Goal: Task Accomplishment & Management: Use online tool/utility

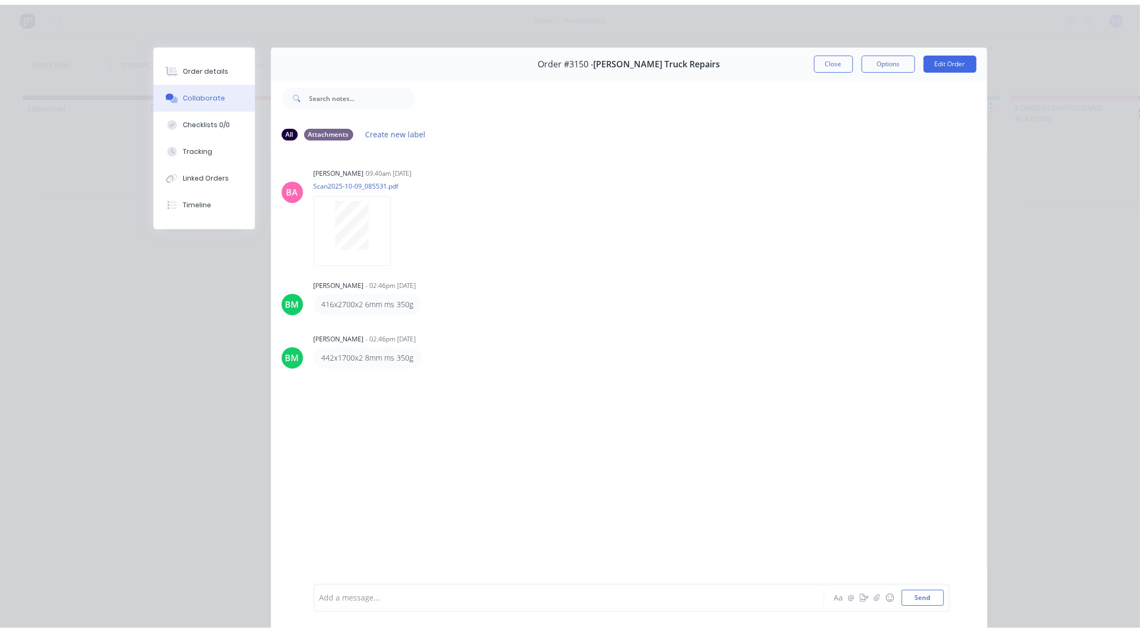
scroll to position [57, 0]
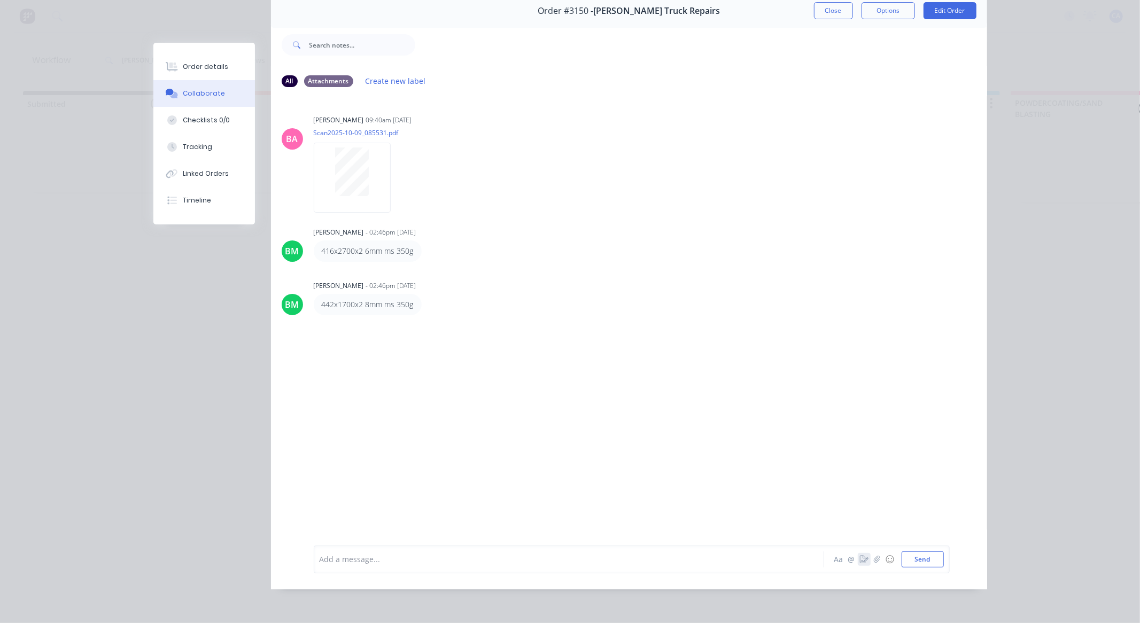
click at [861, 561] on icon "button" at bounding box center [864, 559] width 9 height 7
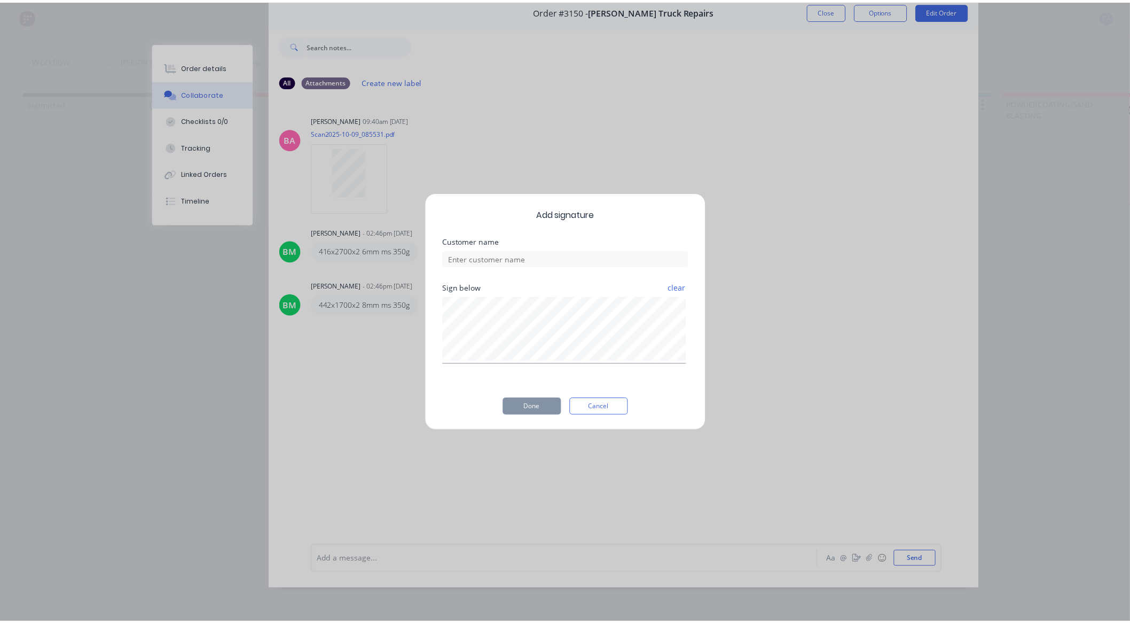
scroll to position [49, 0]
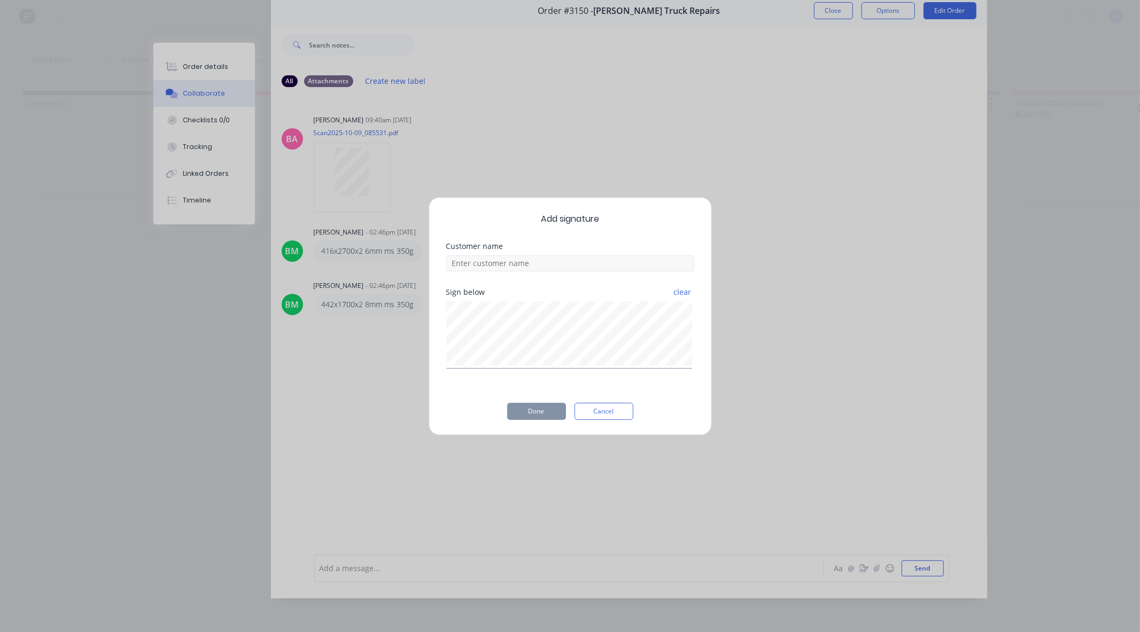
click at [603, 299] on div "clear" at bounding box center [570, 334] width 248 height 70
click at [584, 269] on input at bounding box center [570, 263] width 248 height 16
type input "[PERSON_NAME] checked"
click at [525, 420] on div "Add signature Customer name [PERSON_NAME] checked Sign below clear Done Cancel" at bounding box center [569, 316] width 283 height 238
click at [528, 419] on button "Done" at bounding box center [536, 411] width 59 height 17
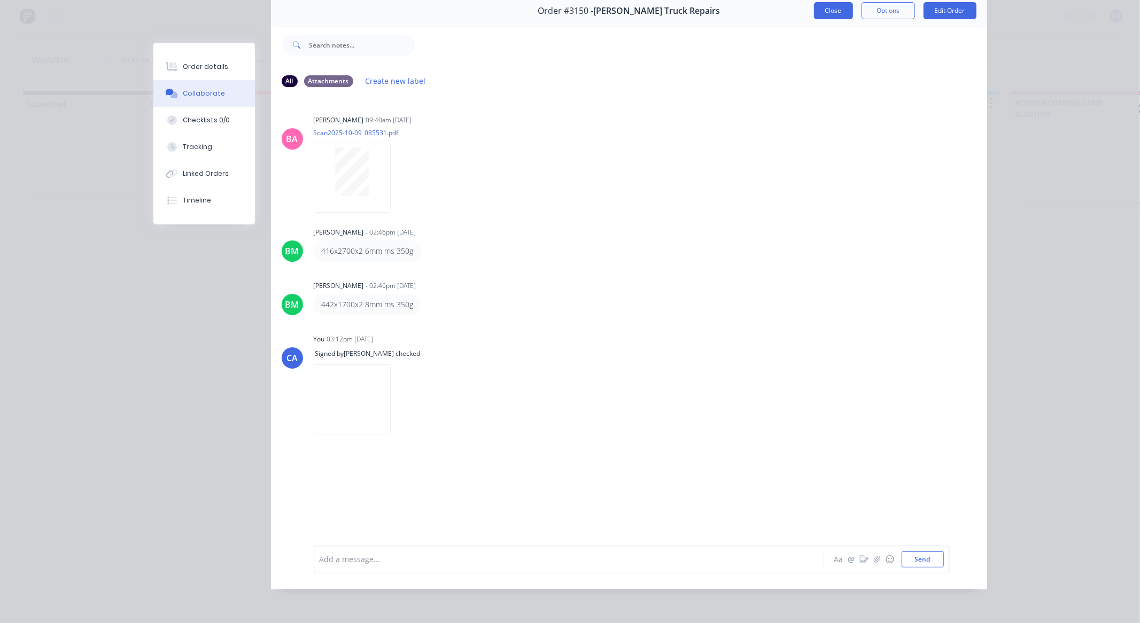
click at [831, 17] on button "Close" at bounding box center [833, 10] width 39 height 17
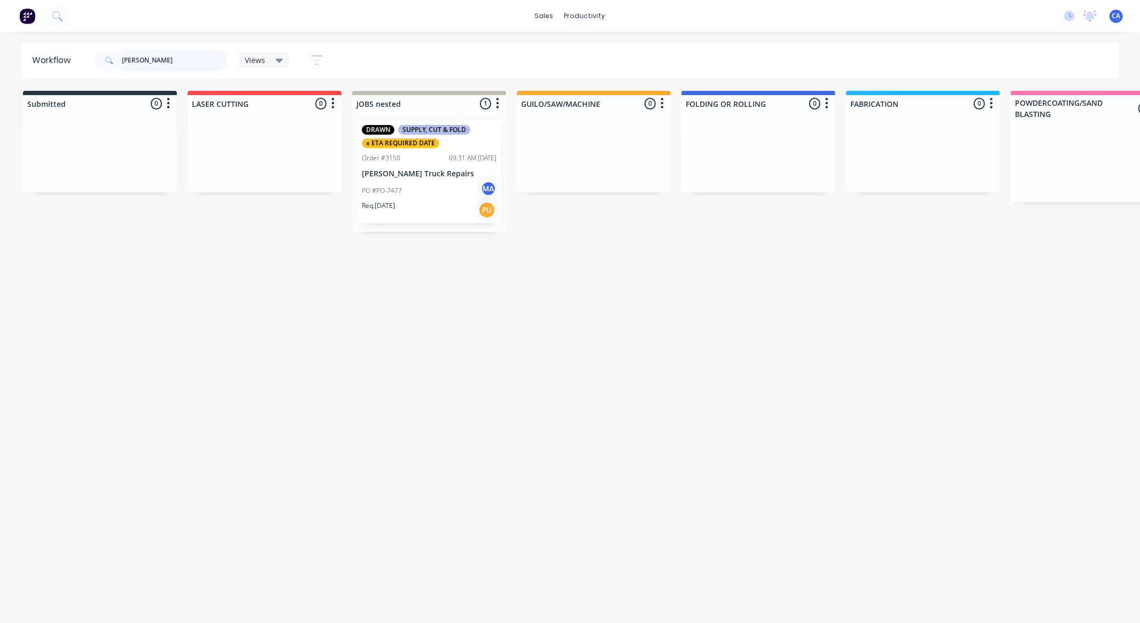
drag, startPoint x: 175, startPoint y: 56, endPoint x: 89, endPoint y: 68, distance: 86.4
click at [89, 68] on header "Workflow [PERSON_NAME] Views Save new view None (Default) edit Show/Hide status…" at bounding box center [569, 60] width 1097 height 35
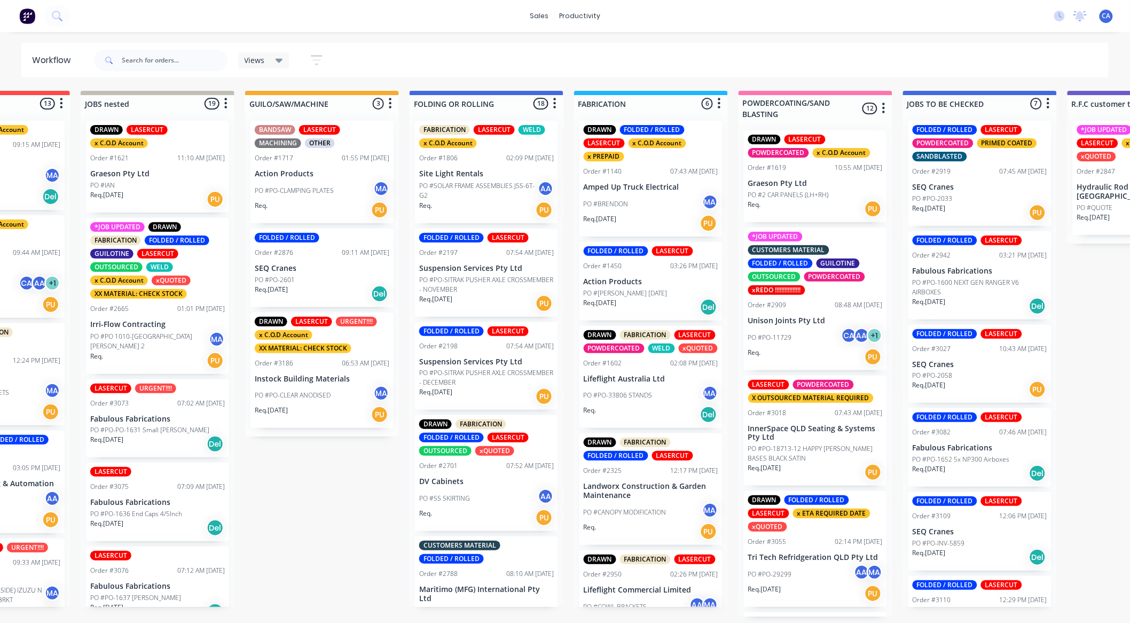
drag, startPoint x: 750, startPoint y: 79, endPoint x: 790, endPoint y: 116, distance: 54.4
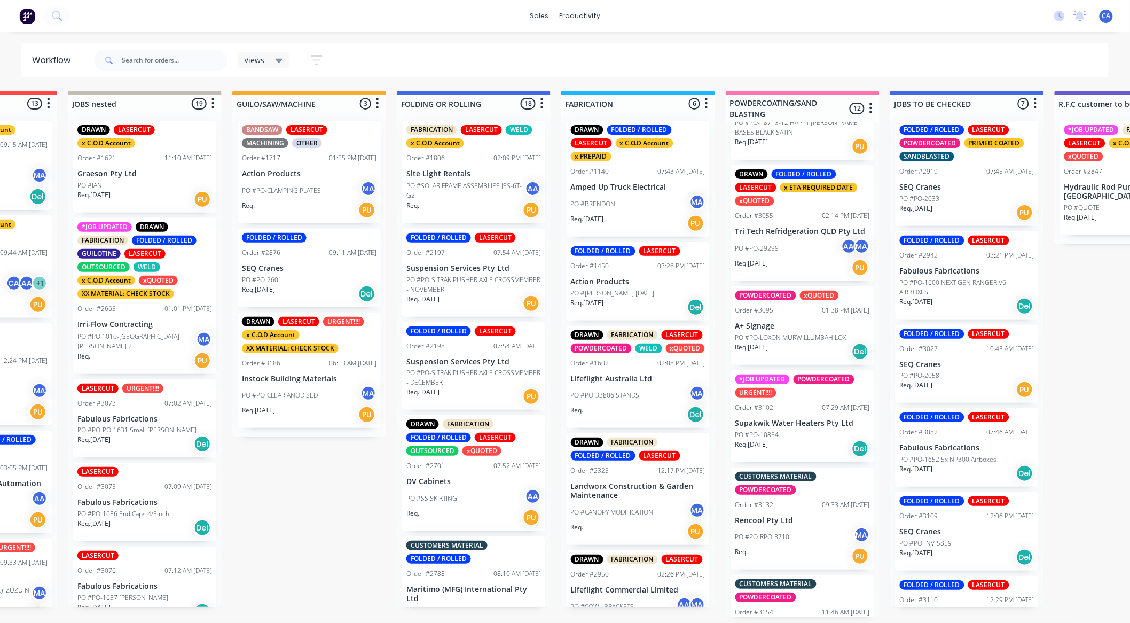
scroll to position [296, 0]
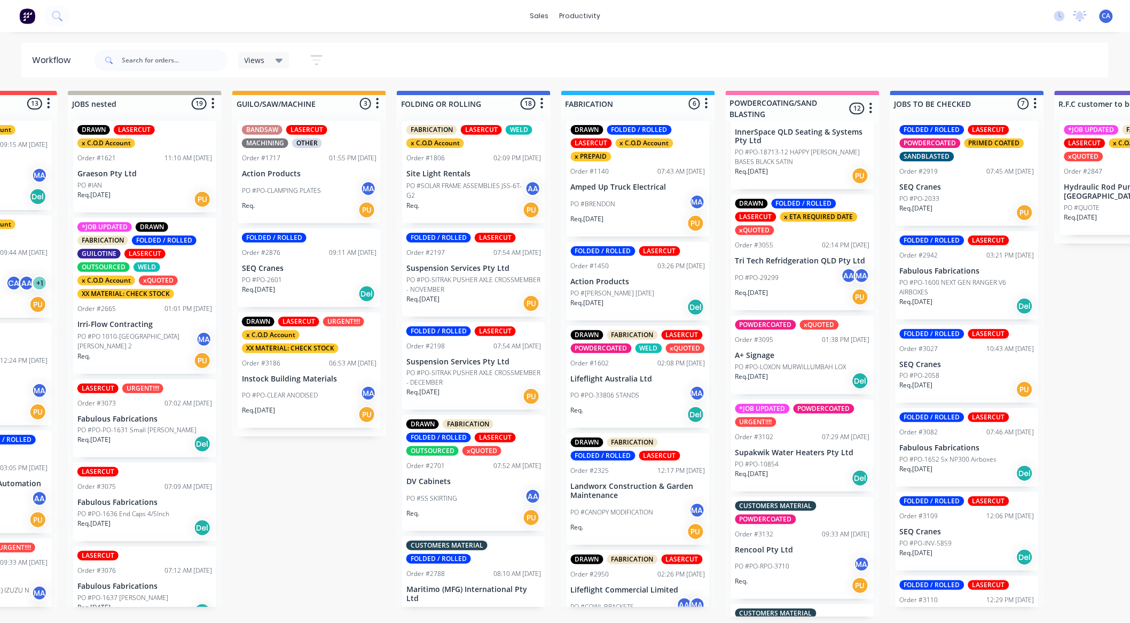
click at [787, 270] on div "PO #PO-29299 AA MA" at bounding box center [803, 278] width 135 height 20
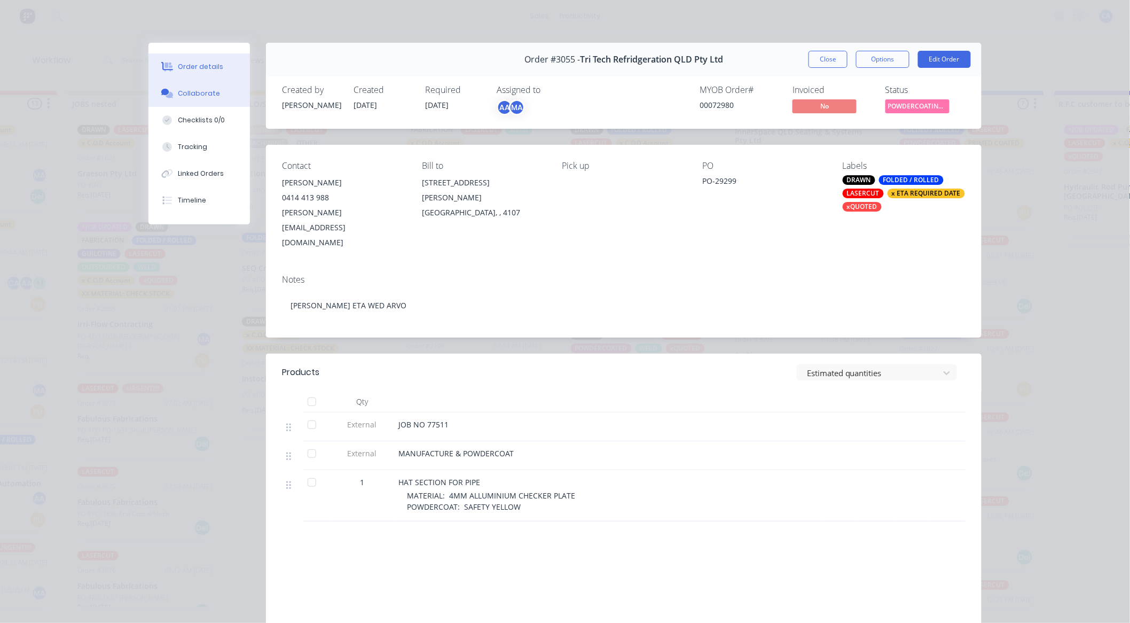
click at [212, 103] on div "Order details Collaborate Checklists 0/0 Tracking Linked Orders Timeline" at bounding box center [200, 134] width 102 height 182
drag, startPoint x: 213, startPoint y: 99, endPoint x: 223, endPoint y: 114, distance: 18.1
click at [214, 99] on button "Collaborate" at bounding box center [200, 93] width 102 height 27
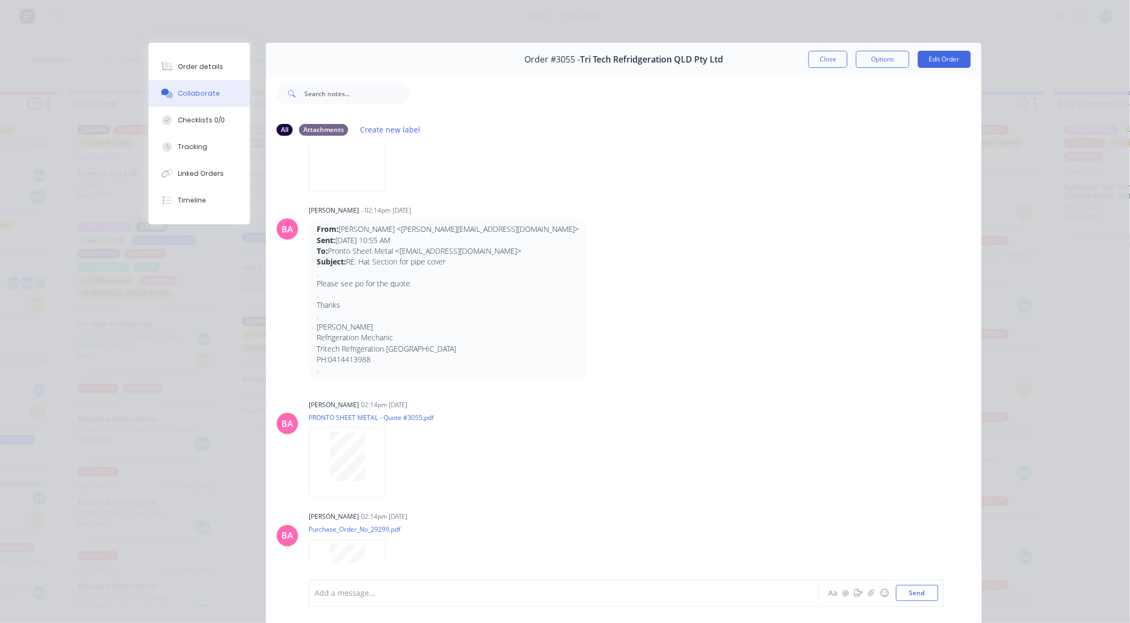
scroll to position [650, 0]
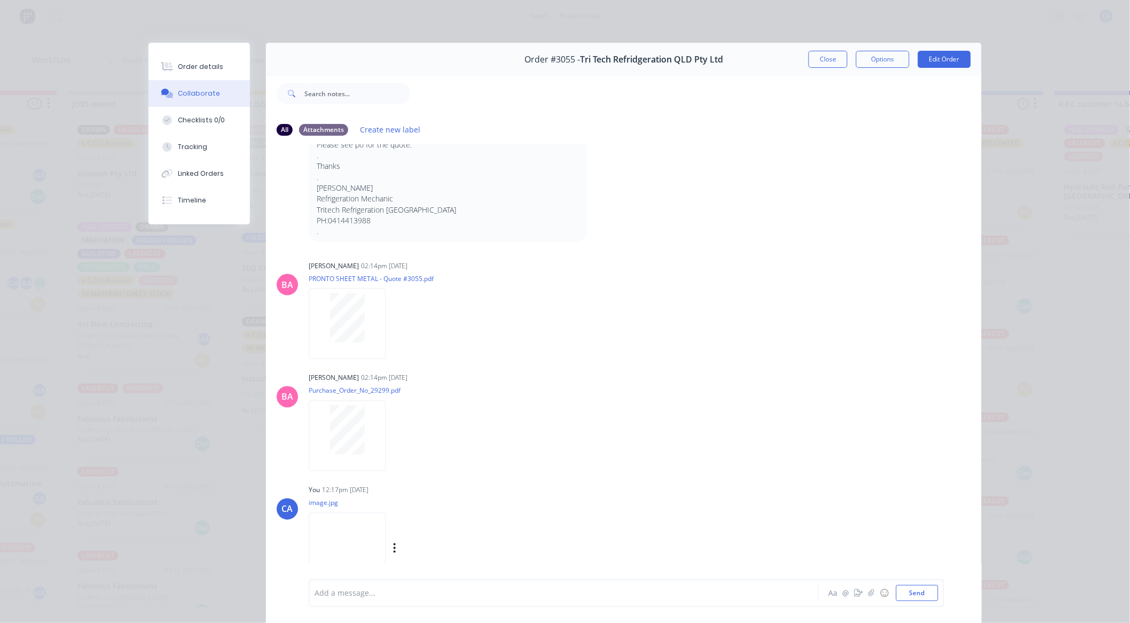
click at [339, 541] on img at bounding box center [347, 548] width 77 height 70
click at [197, 62] on div "Order details" at bounding box center [200, 67] width 45 height 10
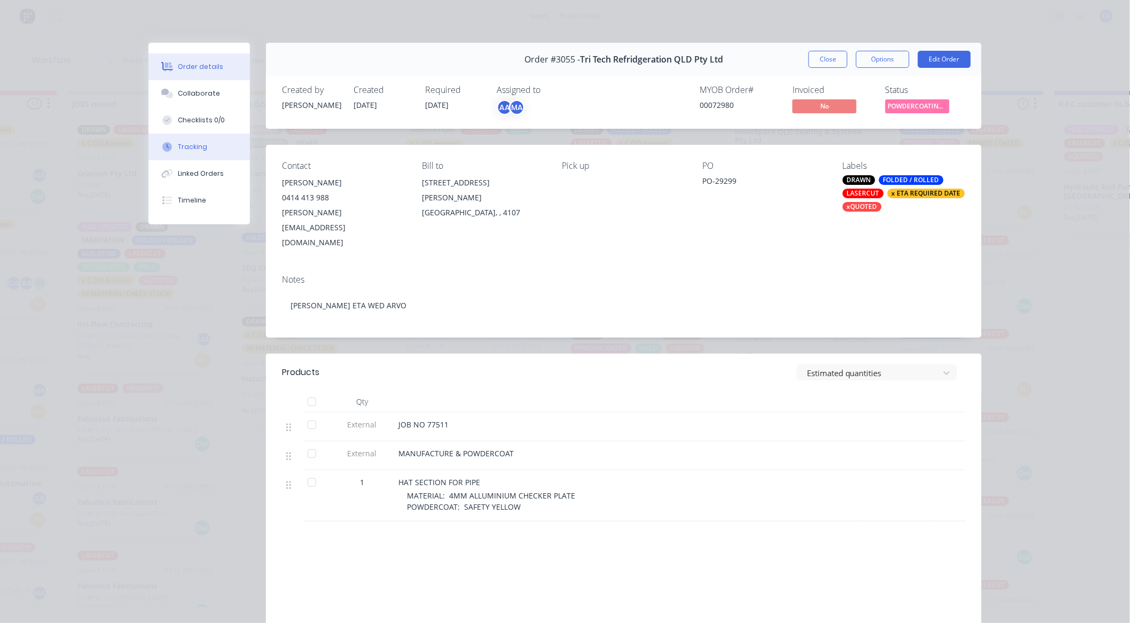
click at [199, 141] on button "Tracking" at bounding box center [200, 147] width 102 height 27
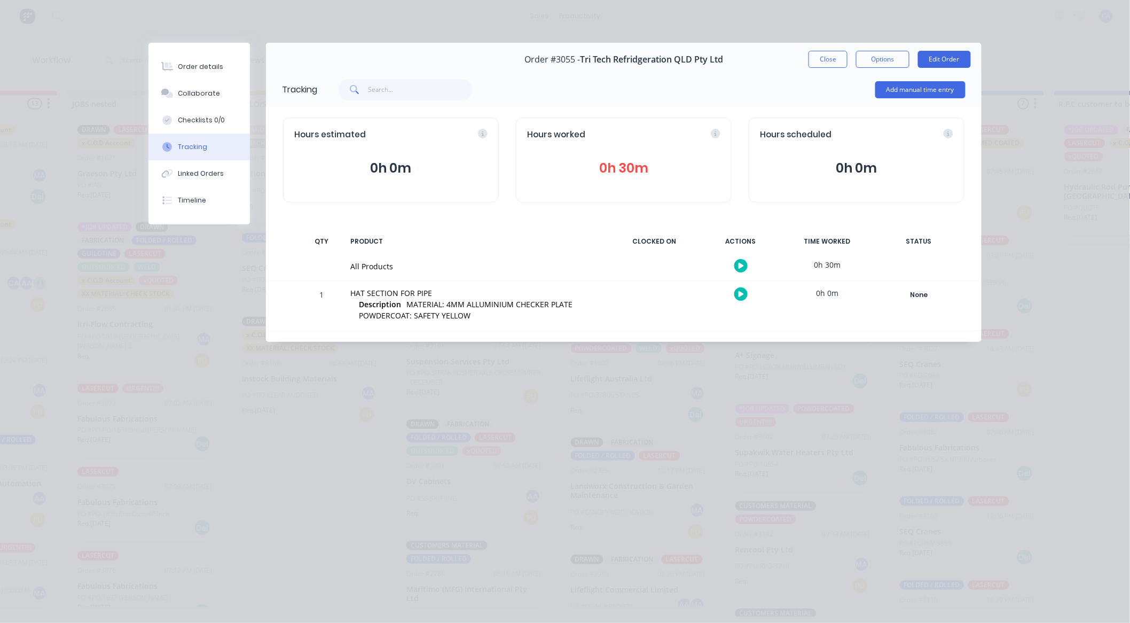
click at [644, 180] on div "Hours worked 0h 30m" at bounding box center [624, 160] width 216 height 85
click at [647, 171] on button "0h 30m" at bounding box center [623, 168] width 193 height 20
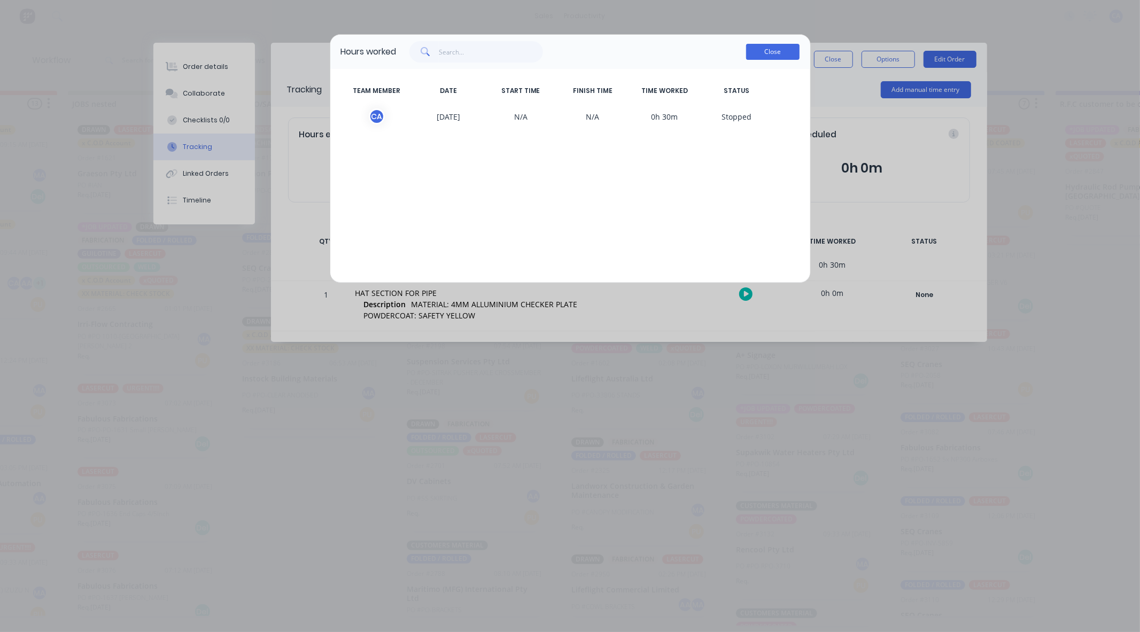
click at [775, 52] on button "Close" at bounding box center [772, 52] width 53 height 16
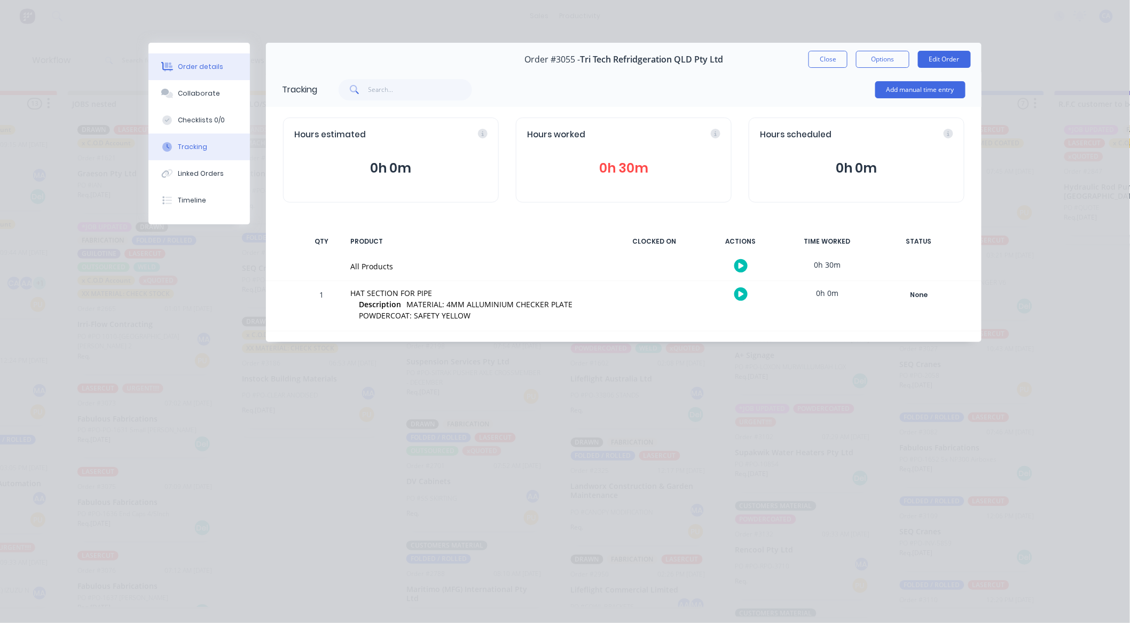
click at [181, 57] on button "Order details" at bounding box center [200, 66] width 102 height 27
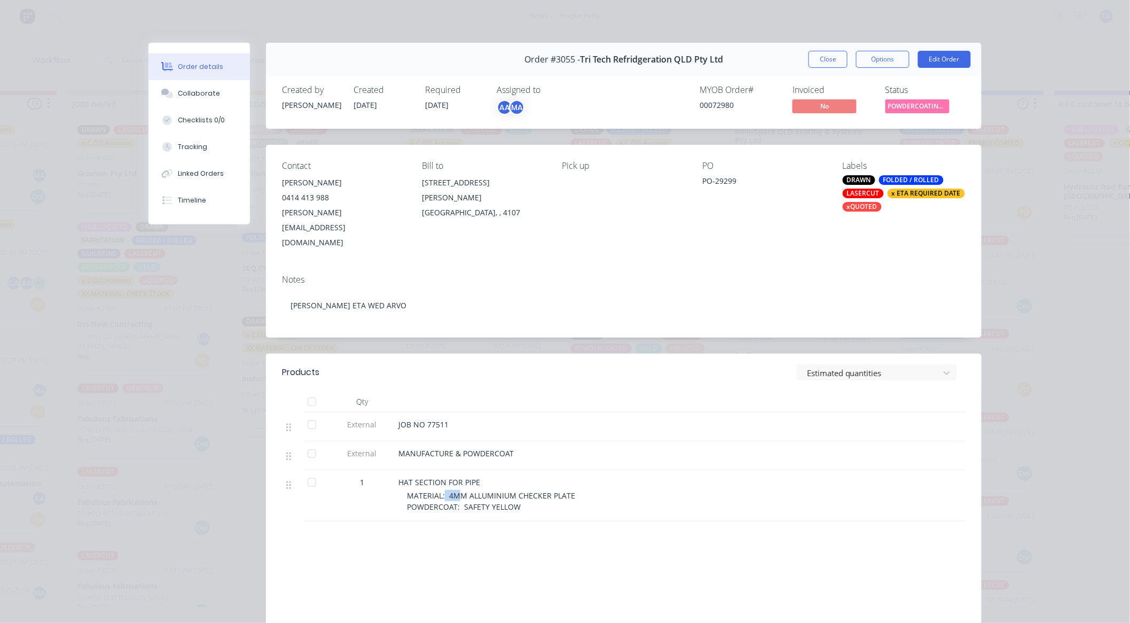
drag, startPoint x: 439, startPoint y: 465, endPoint x: 461, endPoint y: 465, distance: 21.9
click at [461, 490] on span "MATERIAL: 4MM ALLUMINIUM CHECKER PLATE POWDERCOAT: SAFETY YELLOW" at bounding box center [491, 500] width 168 height 21
click at [180, 102] on button "Collaborate" at bounding box center [200, 93] width 102 height 27
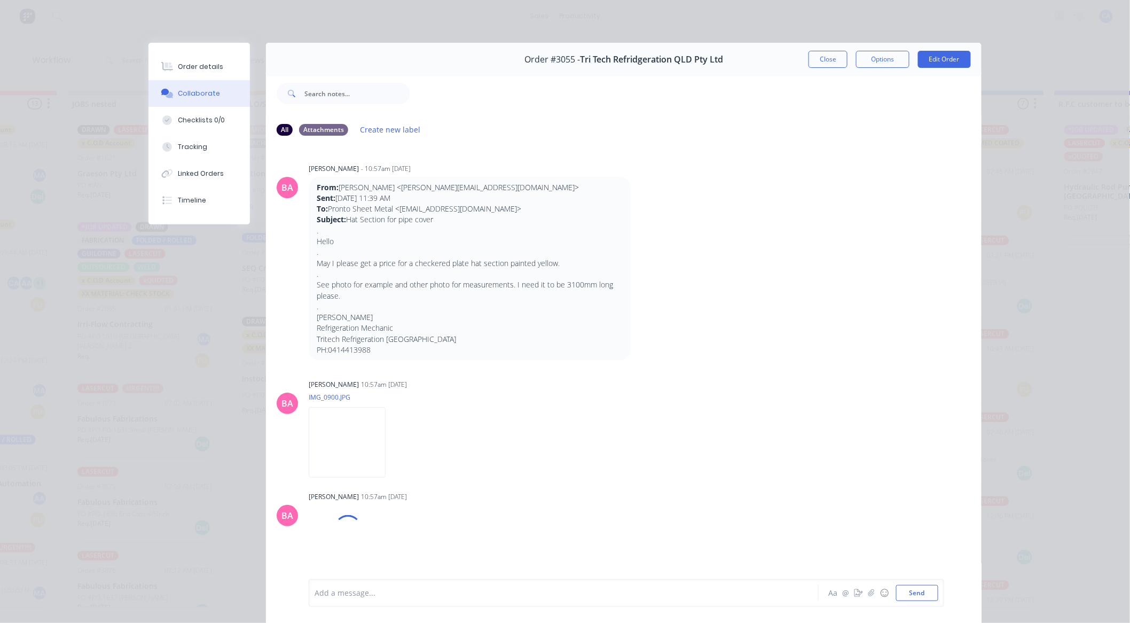
scroll to position [119, 0]
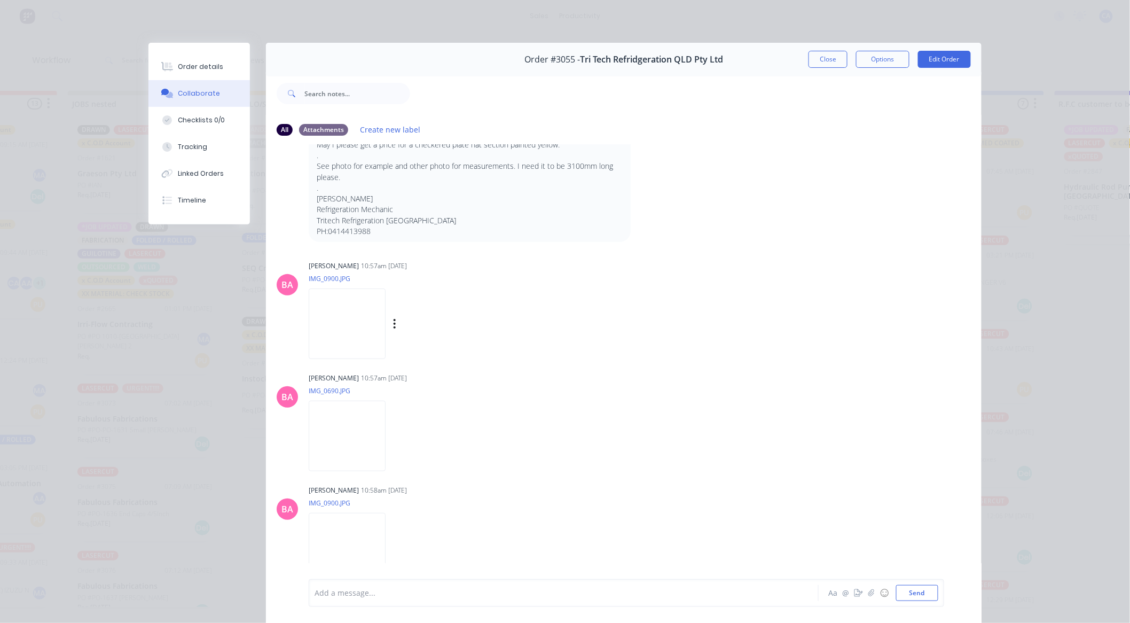
click at [358, 323] on img at bounding box center [347, 323] width 77 height 70
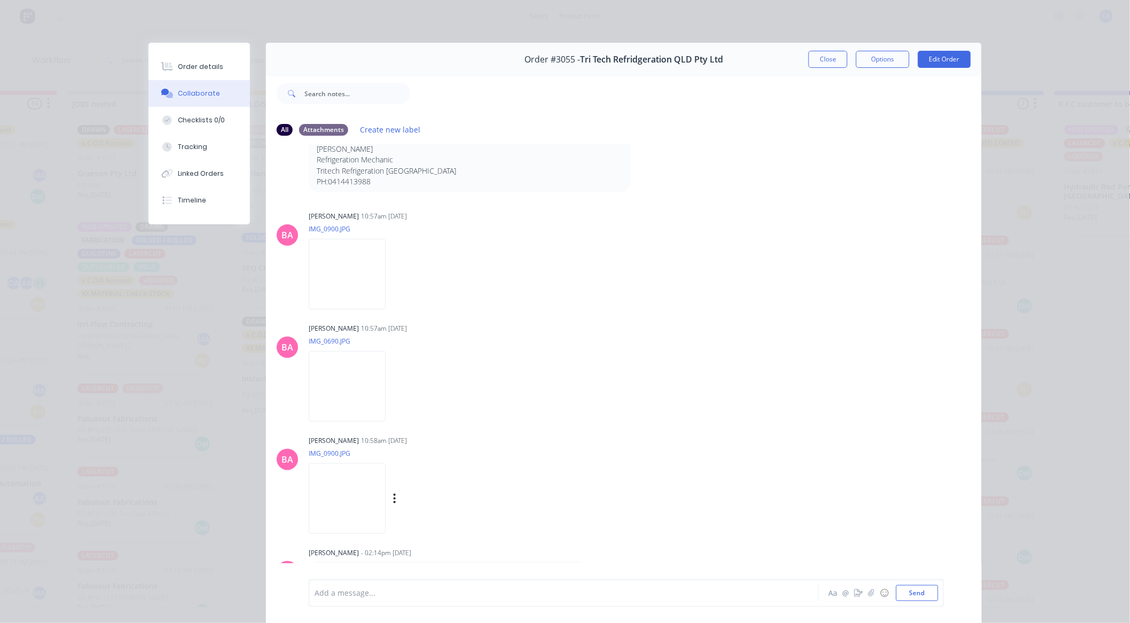
scroll to position [237, 0]
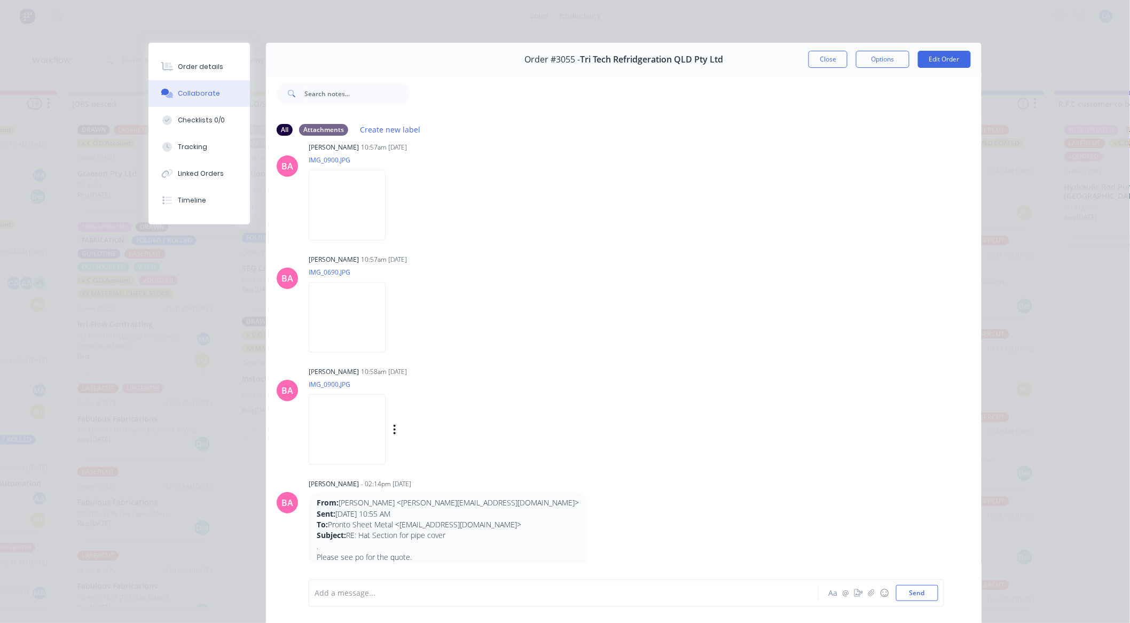
click at [358, 431] on img at bounding box center [347, 429] width 77 height 70
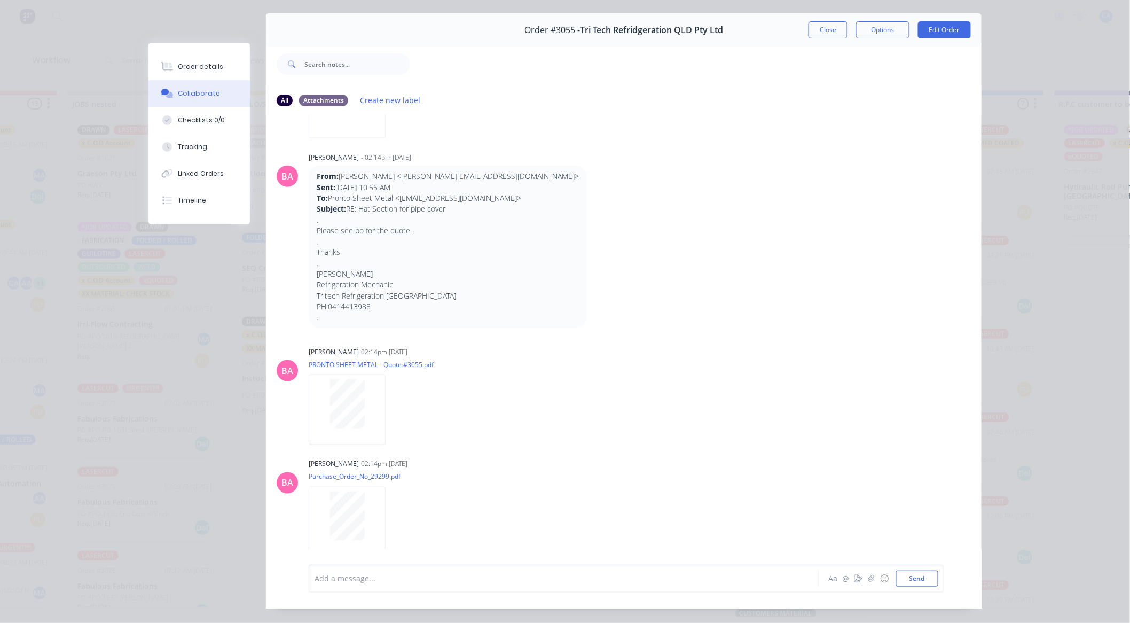
scroll to position [57, 0]
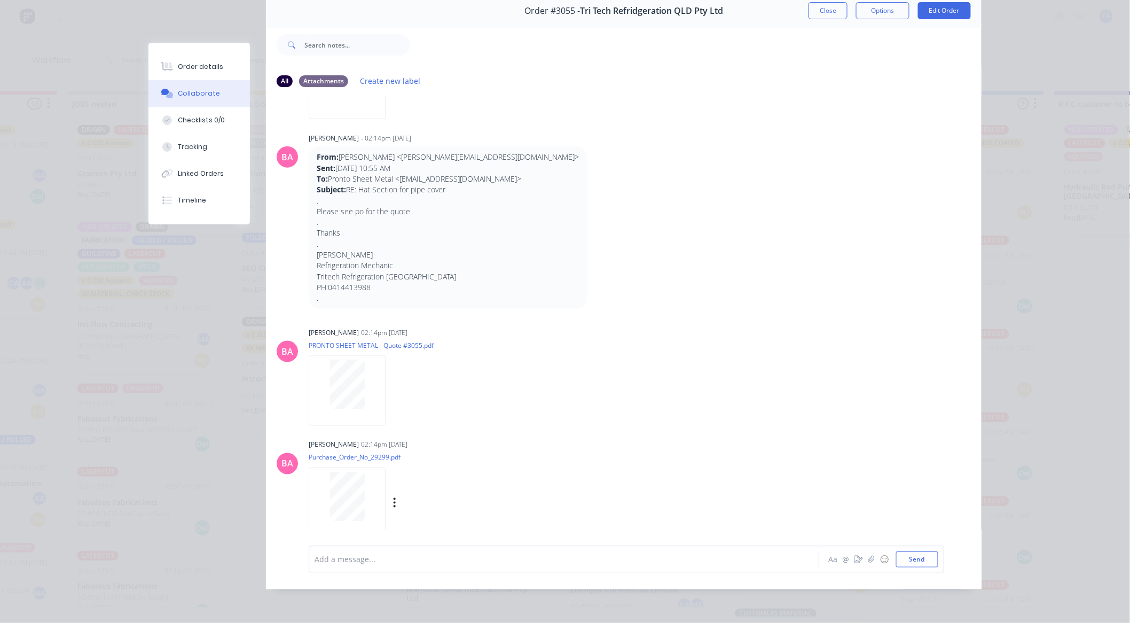
click at [368, 477] on div at bounding box center [347, 496] width 67 height 49
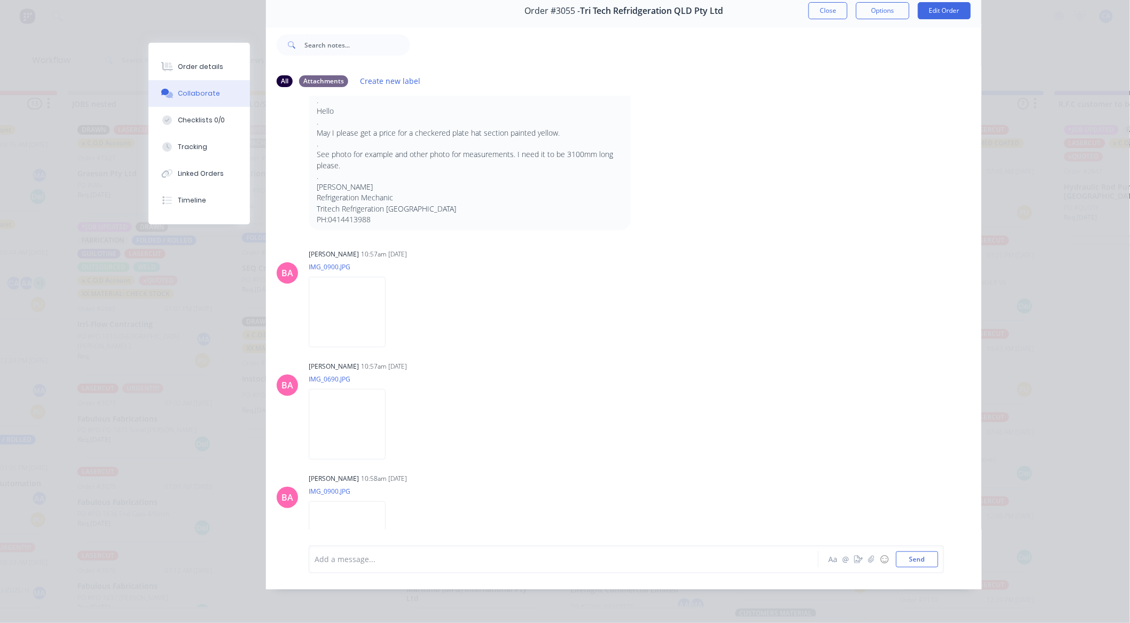
scroll to position [0, 0]
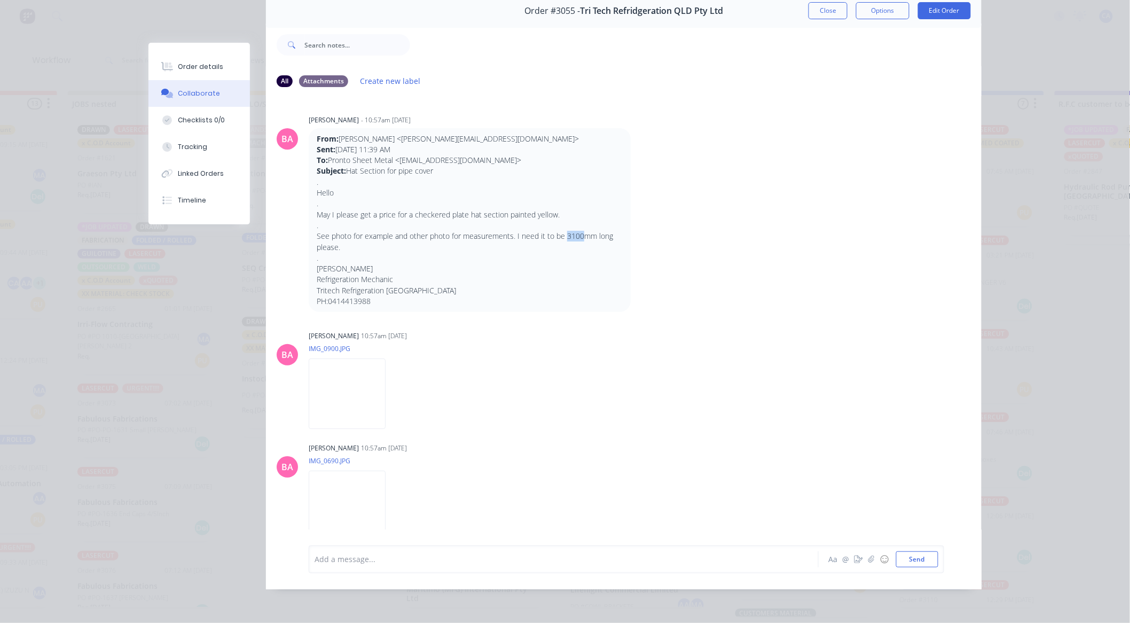
drag, startPoint x: 563, startPoint y: 229, endPoint x: 580, endPoint y: 230, distance: 16.6
click at [580, 231] on p "See photo for example and other photo for measurements. I need it to be 3100mm …" at bounding box center [470, 242] width 306 height 22
click at [533, 380] on div "[PERSON_NAME] 10:57am [DATE] IMG_0900.JPG Labels Download" at bounding box center [476, 376] width 334 height 96
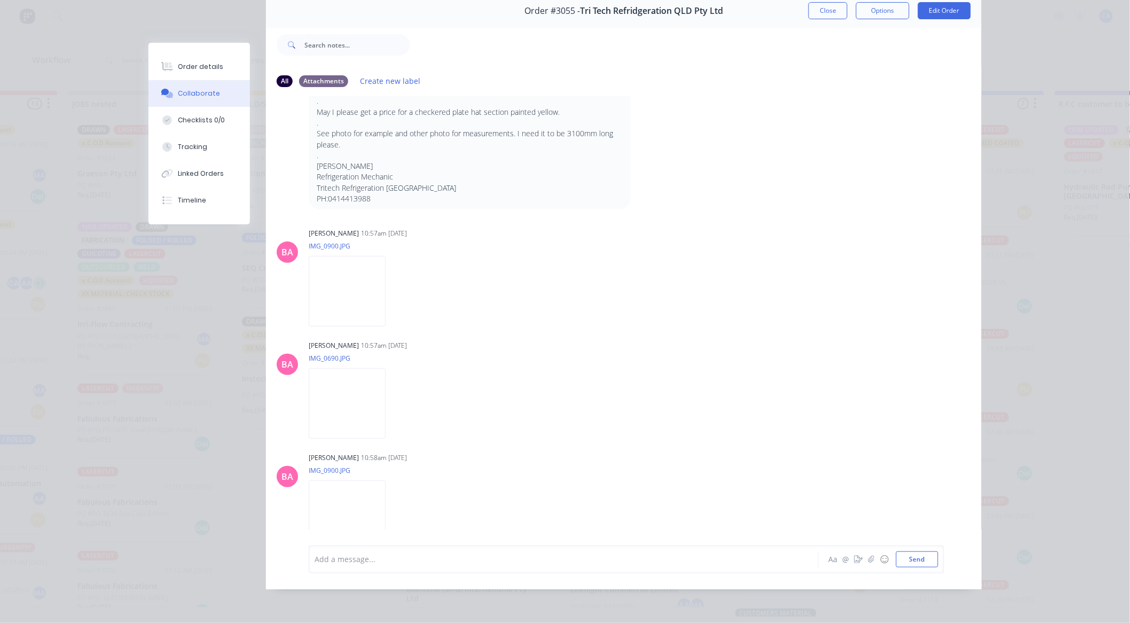
scroll to position [119, 0]
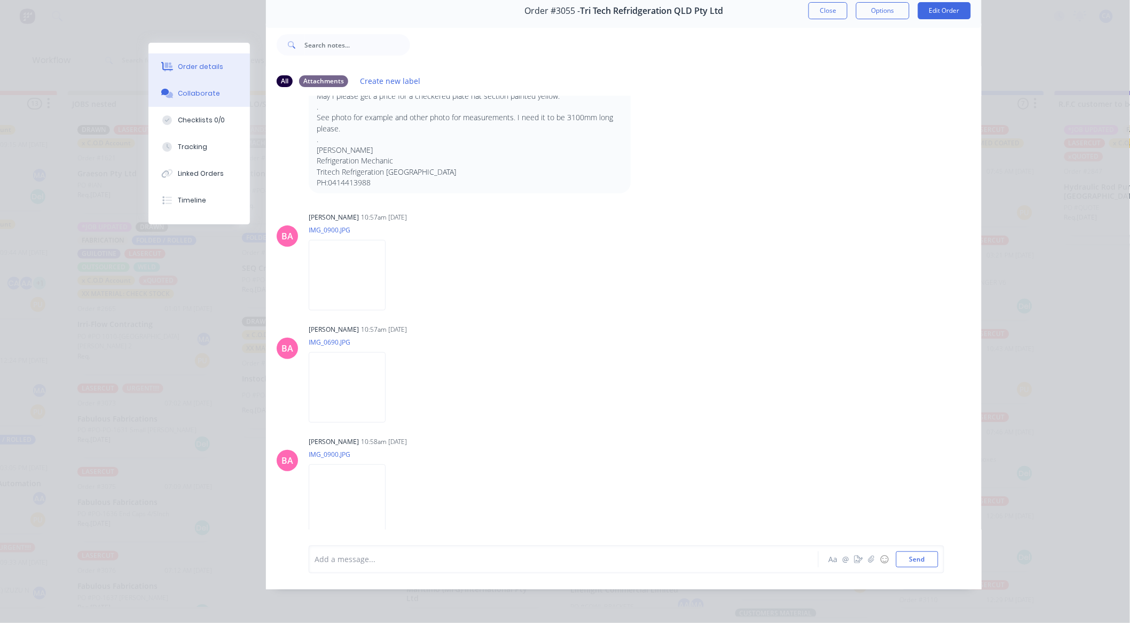
click at [214, 71] on div "Order details" at bounding box center [200, 67] width 45 height 10
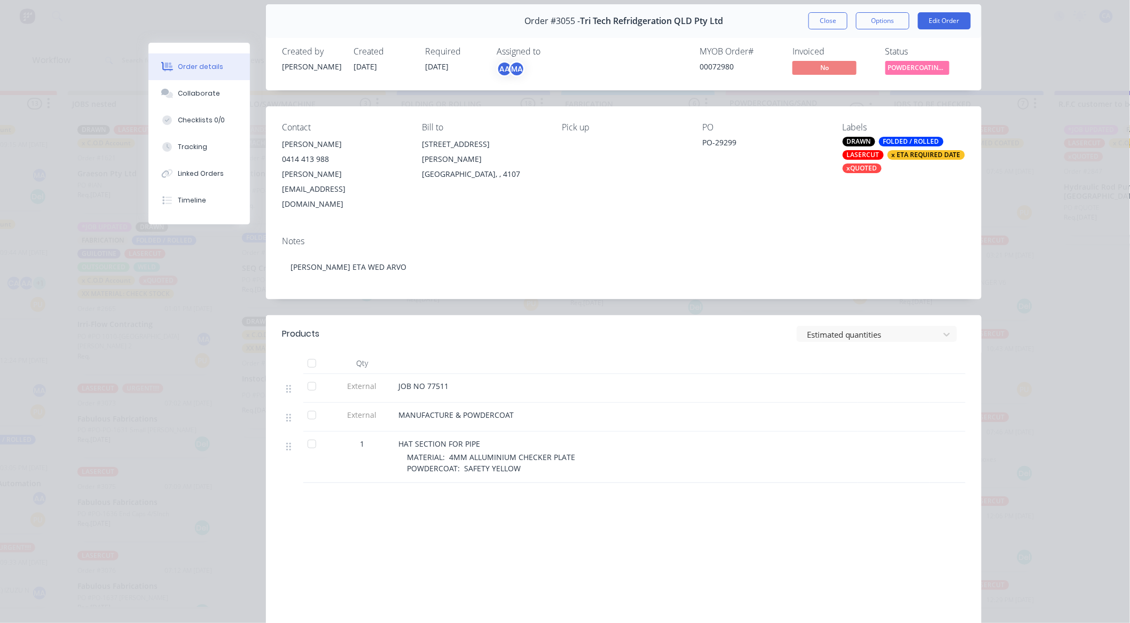
scroll to position [0, 0]
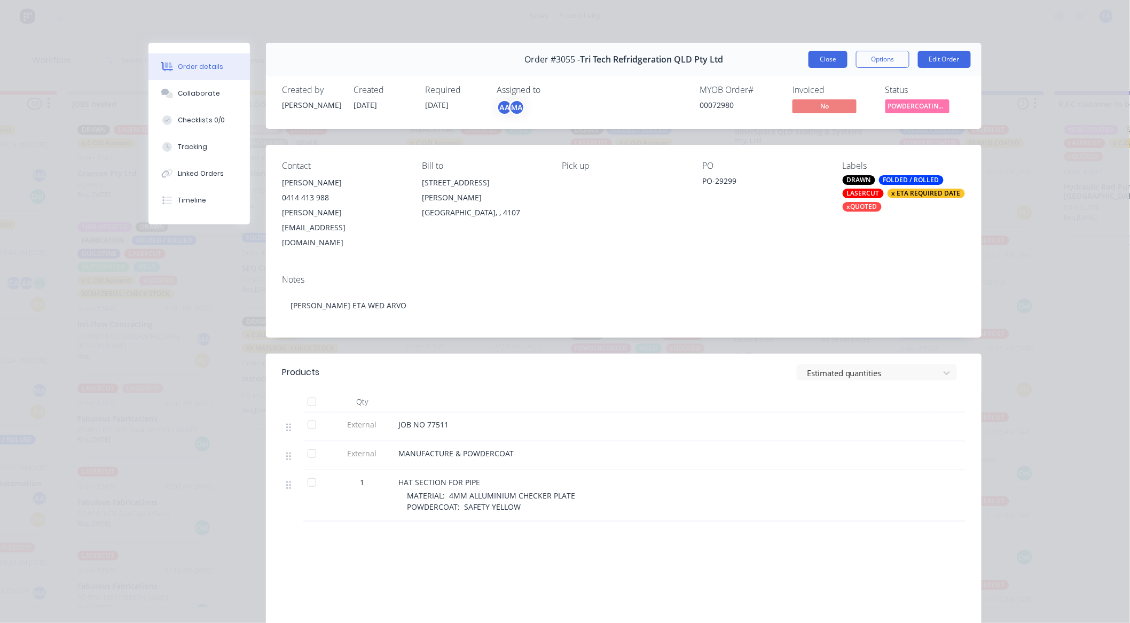
click at [809, 59] on button "Close" at bounding box center [828, 59] width 39 height 17
